Goal: Task Accomplishment & Management: Manage account settings

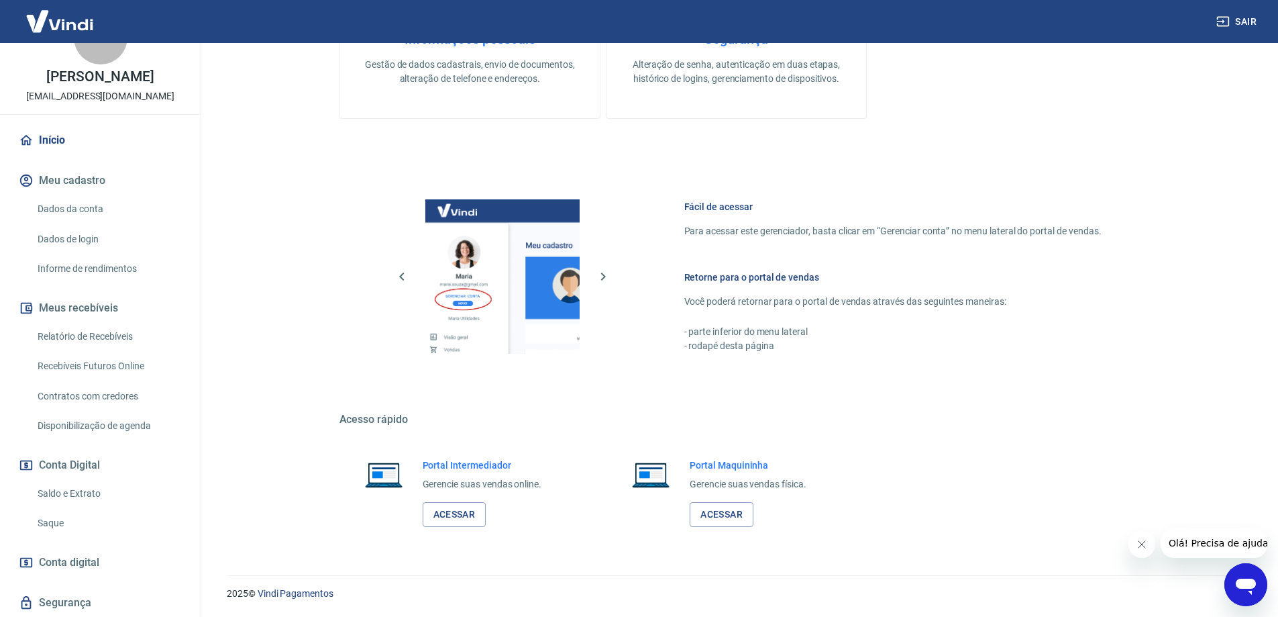
scroll to position [84, 0]
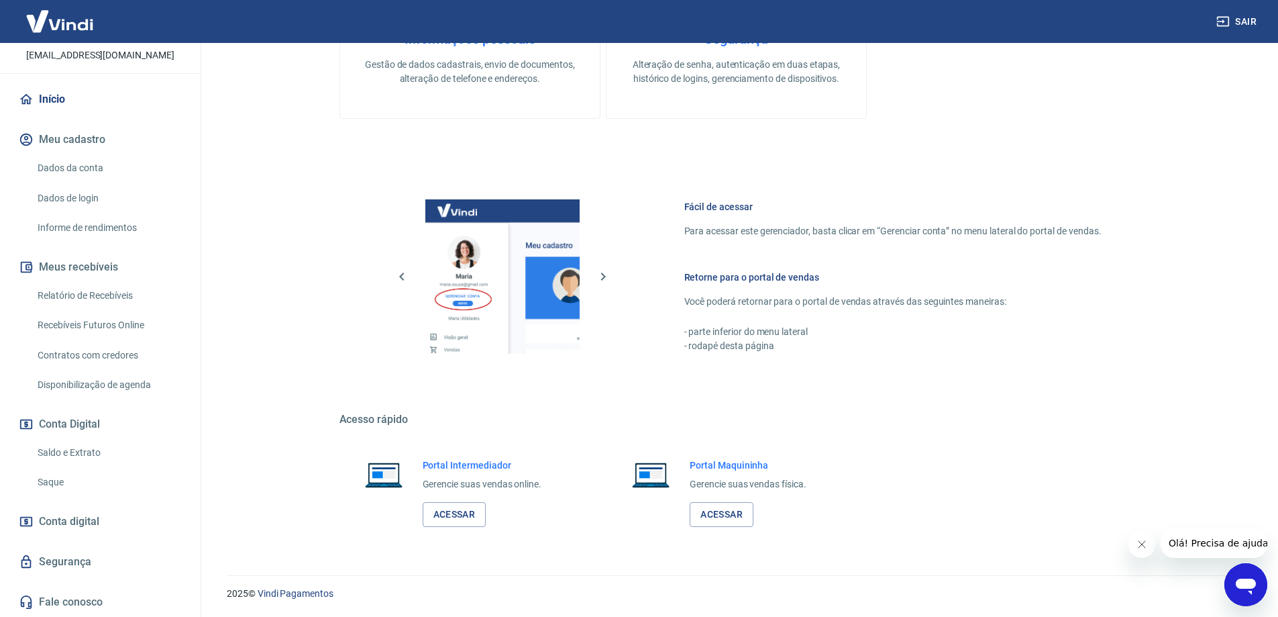
click at [112, 297] on link "Relatório de Recebíveis" at bounding box center [108, 296] width 152 height 28
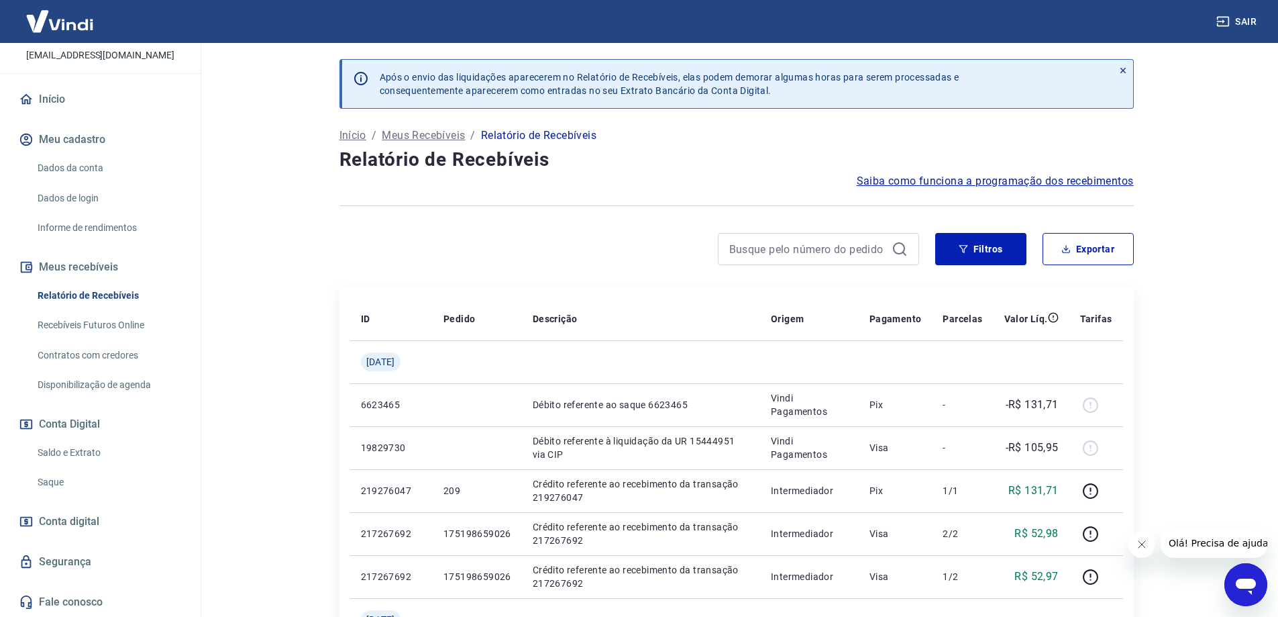
click at [84, 481] on link "Saque" at bounding box center [108, 482] width 152 height 28
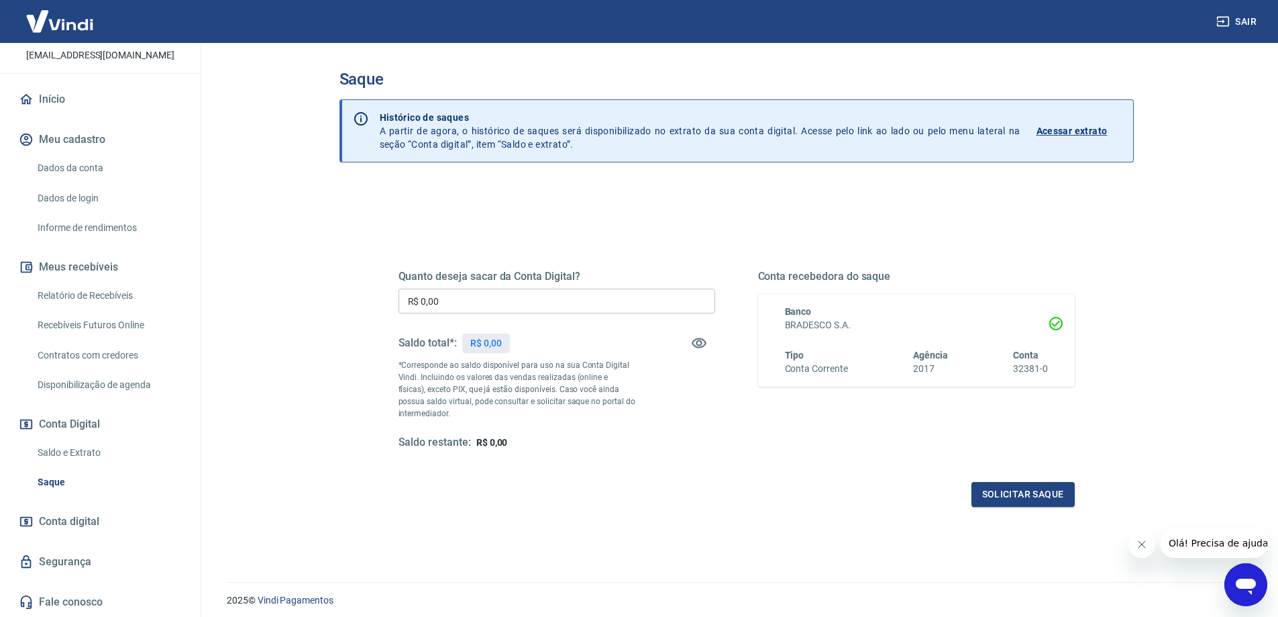
click at [80, 452] on link "Saldo e Extrato" at bounding box center [108, 453] width 152 height 28
